Goal: Task Accomplishment & Management: Manage account settings

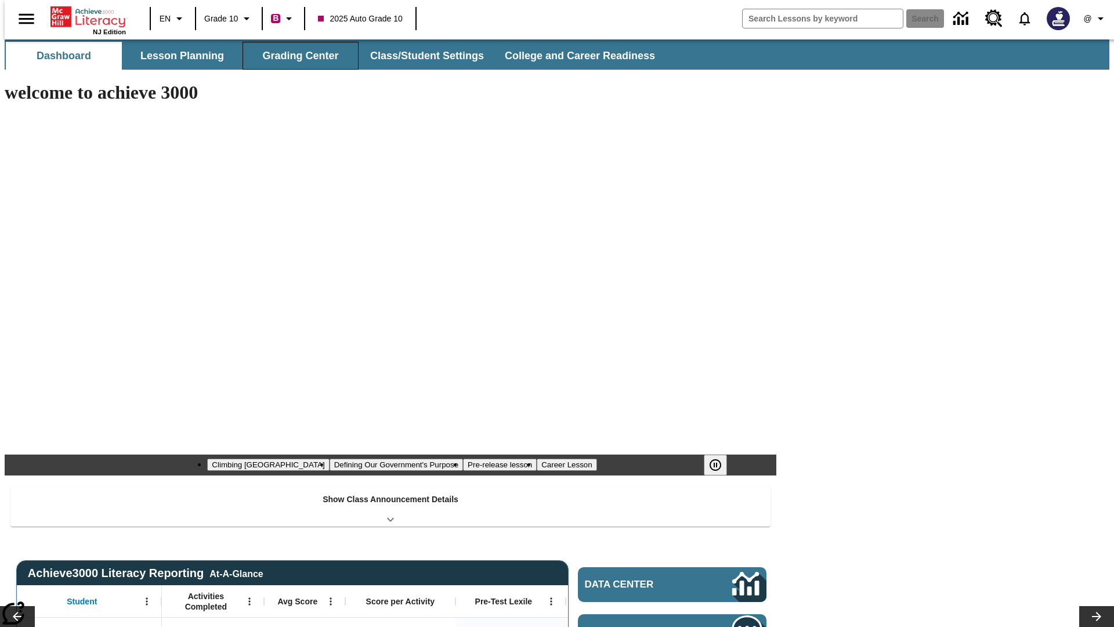
click at [296, 56] on button "Grading Center" at bounding box center [301, 56] width 116 height 28
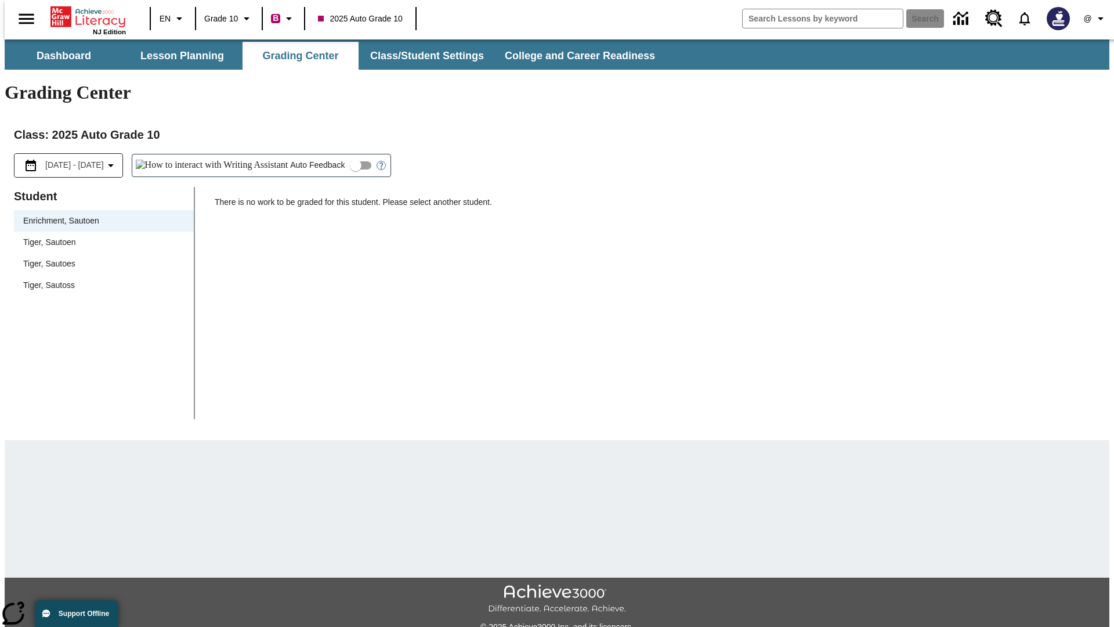
click at [100, 236] on span "Tiger, Sautoen" at bounding box center [103, 242] width 161 height 12
click at [323, 154] on input "Auto Feedback" at bounding box center [356, 165] width 66 height 22
checkbox input "true"
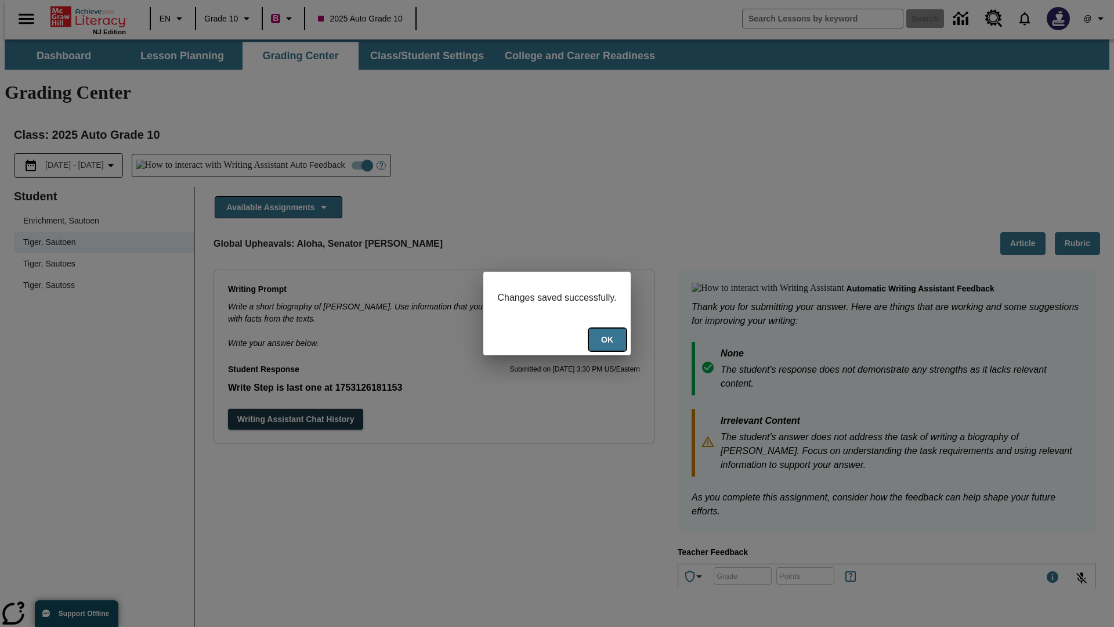
click at [609, 341] on button "Ok" at bounding box center [607, 339] width 37 height 23
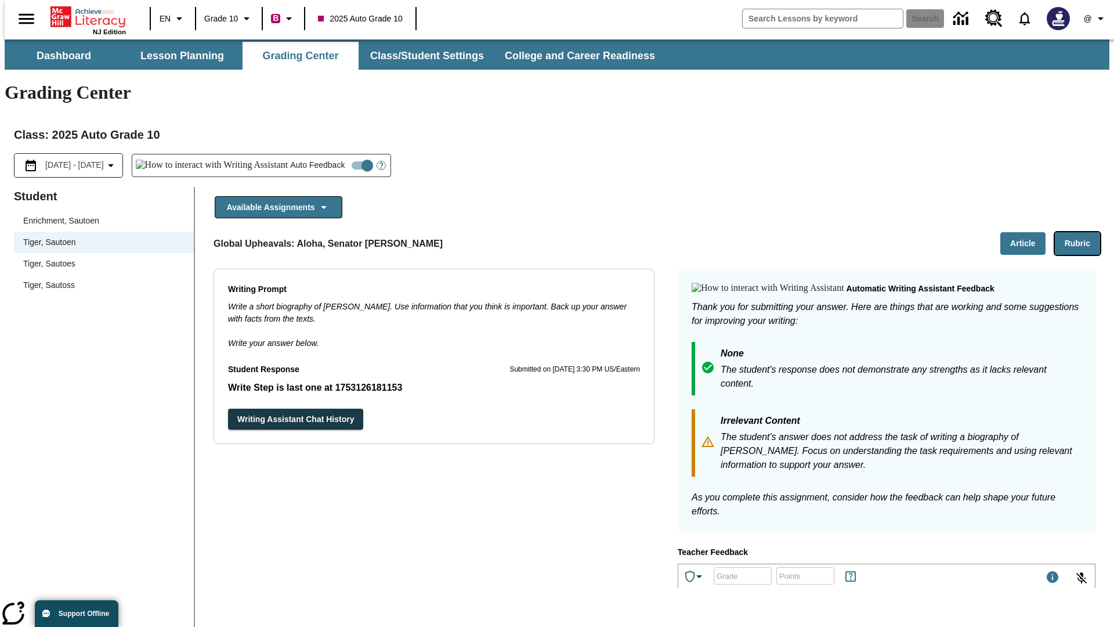
click at [1082, 232] on button "Rubric" at bounding box center [1077, 243] width 45 height 23
click at [1028, 232] on button "Article" at bounding box center [1022, 243] width 45 height 23
click at [172, 19] on icon "Language: EN, Select a language" at bounding box center [179, 19] width 14 height 14
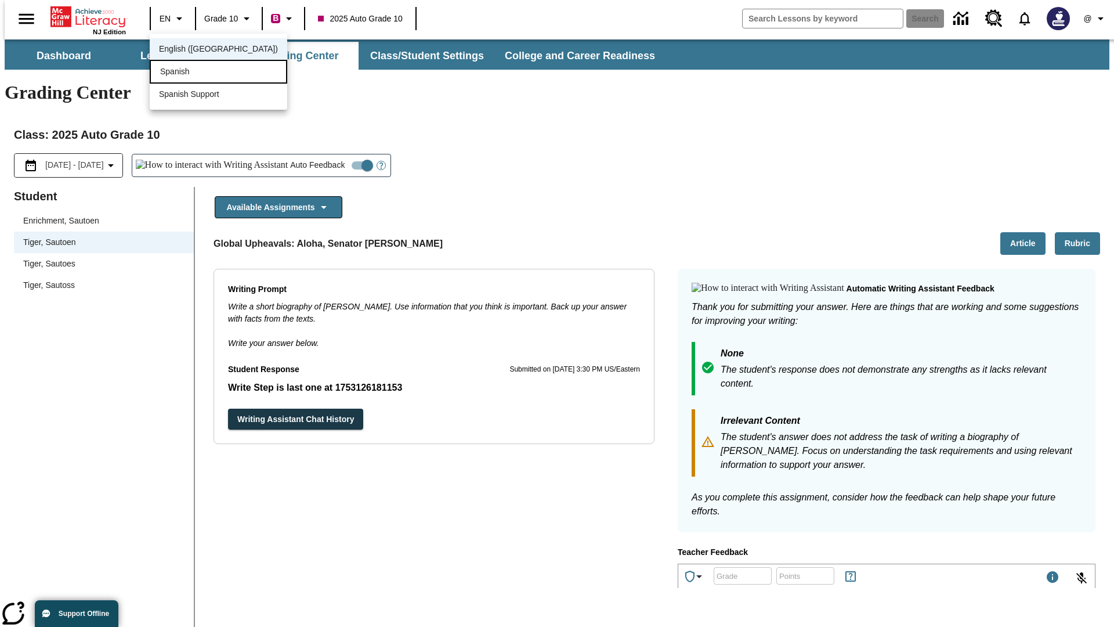
click at [193, 73] on div "Spanish" at bounding box center [219, 72] width 138 height 24
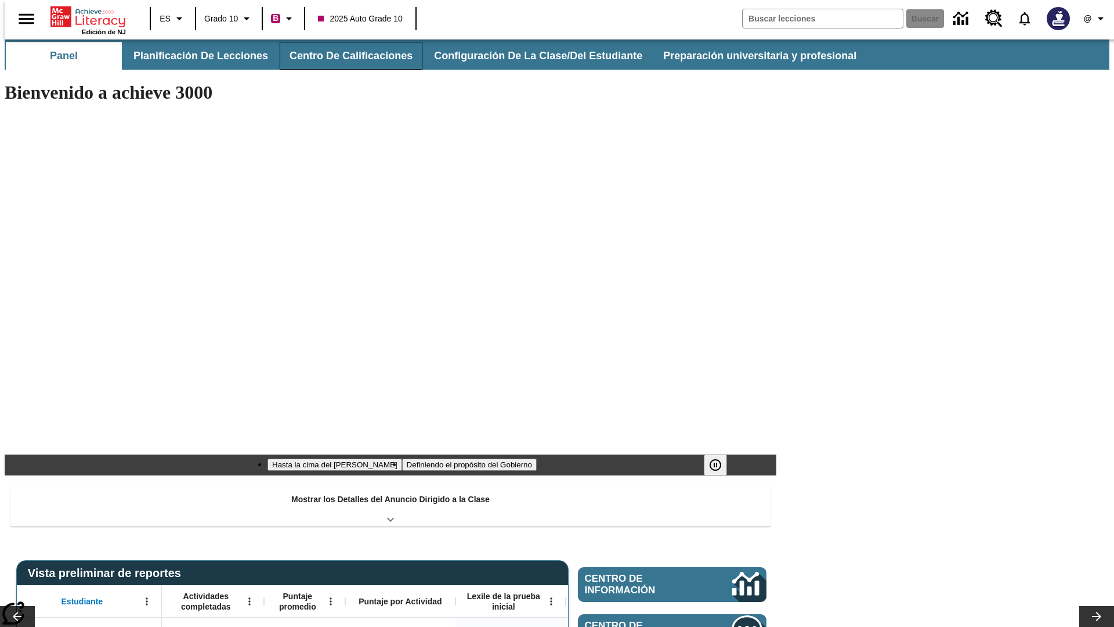
click at [341, 56] on button "Centro de calificaciones" at bounding box center [351, 56] width 143 height 28
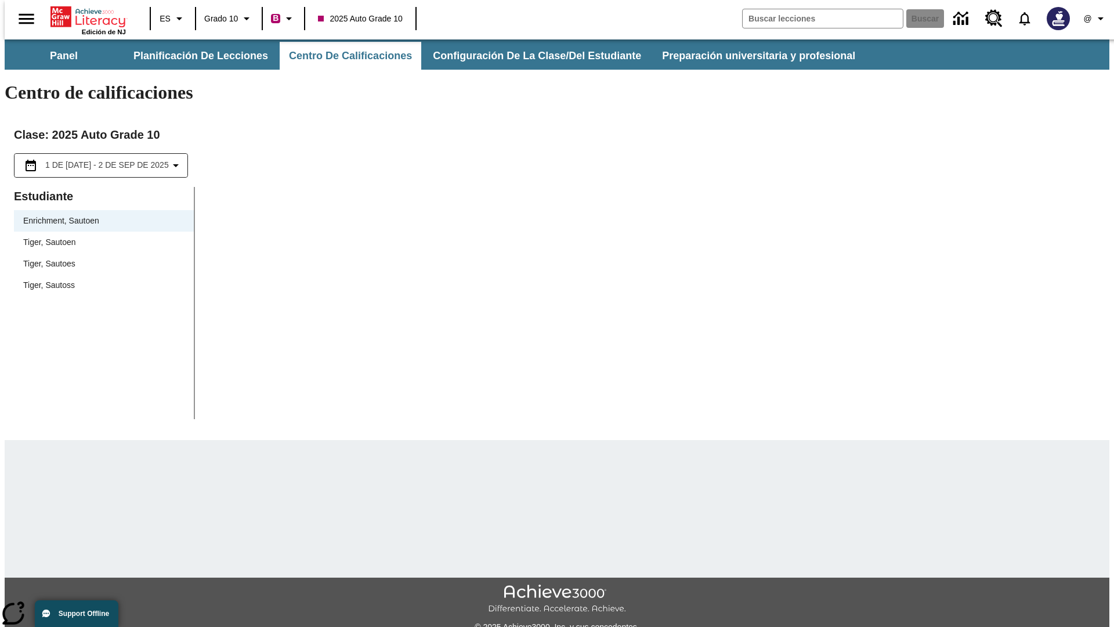
click at [100, 236] on span "Tiger, Sautoen" at bounding box center [103, 242] width 161 height 12
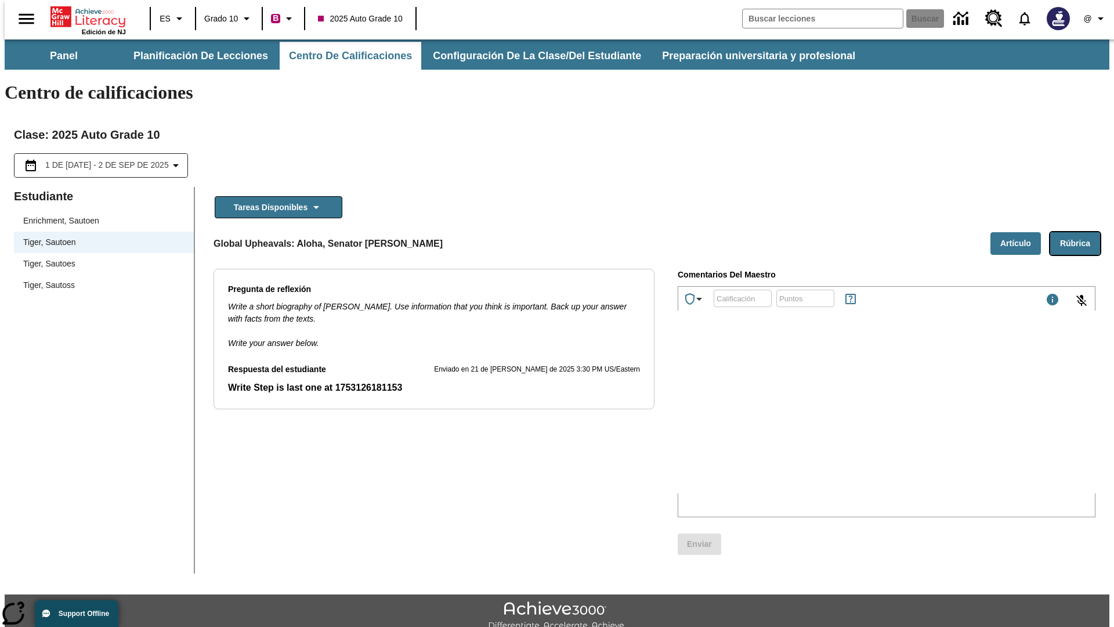
click at [1080, 232] on button "Rúbrica" at bounding box center [1075, 243] width 50 height 23
click at [1020, 232] on button "Artículo" at bounding box center [1015, 243] width 50 height 23
